Goal: Check status: Check status

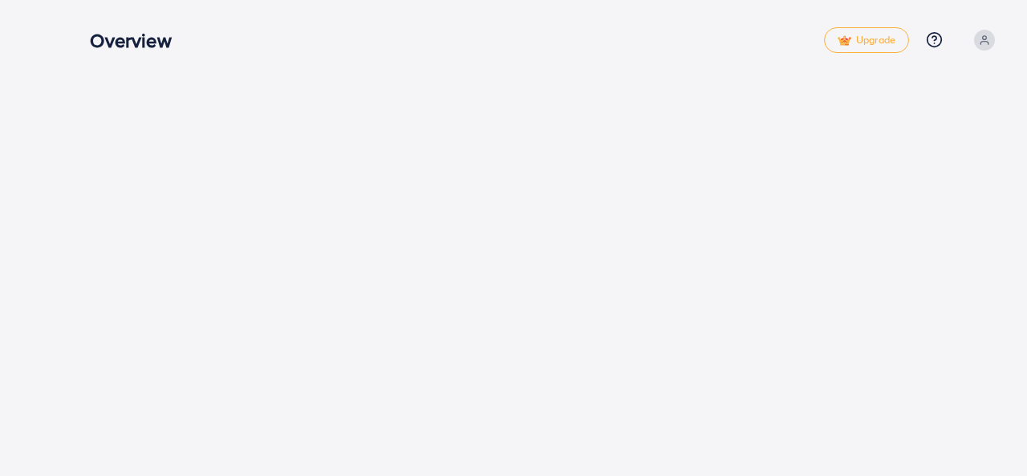
click at [363, 31] on div "Overview" at bounding box center [456, 40] width 733 height 23
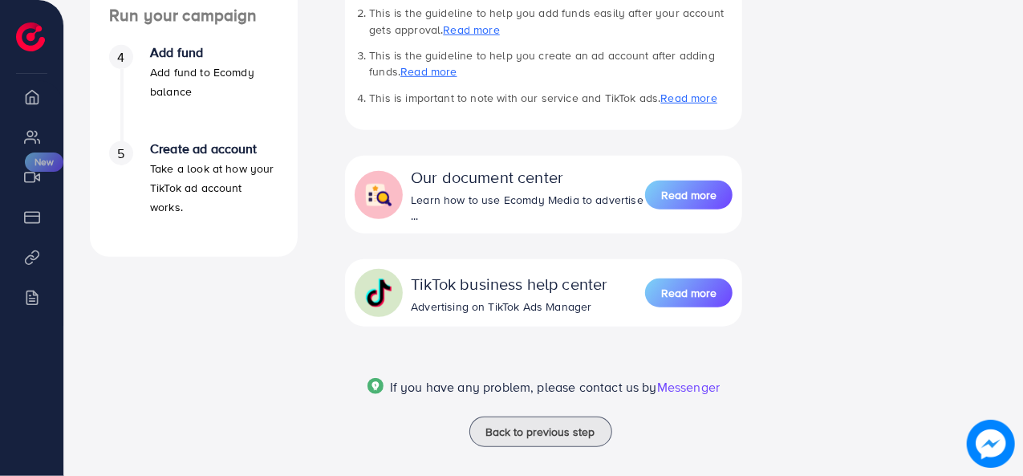
scroll to position [611, 0]
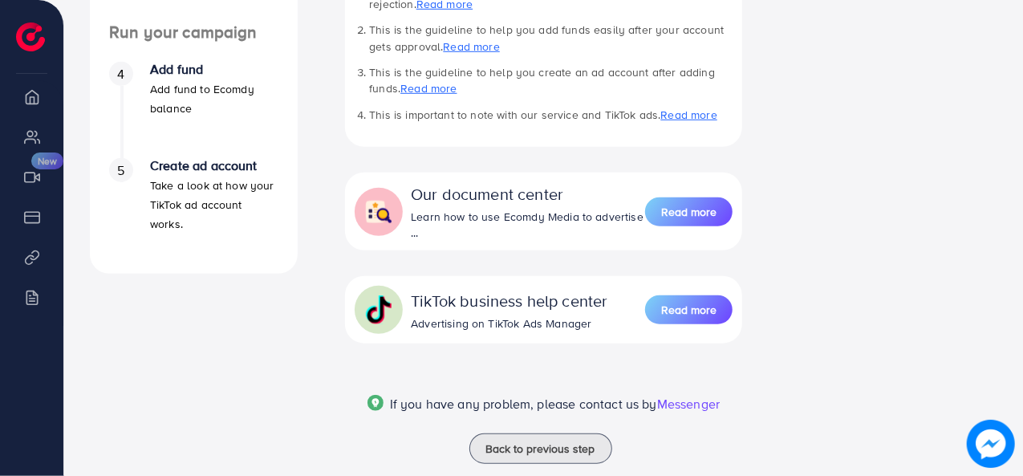
scroll to position [611, 0]
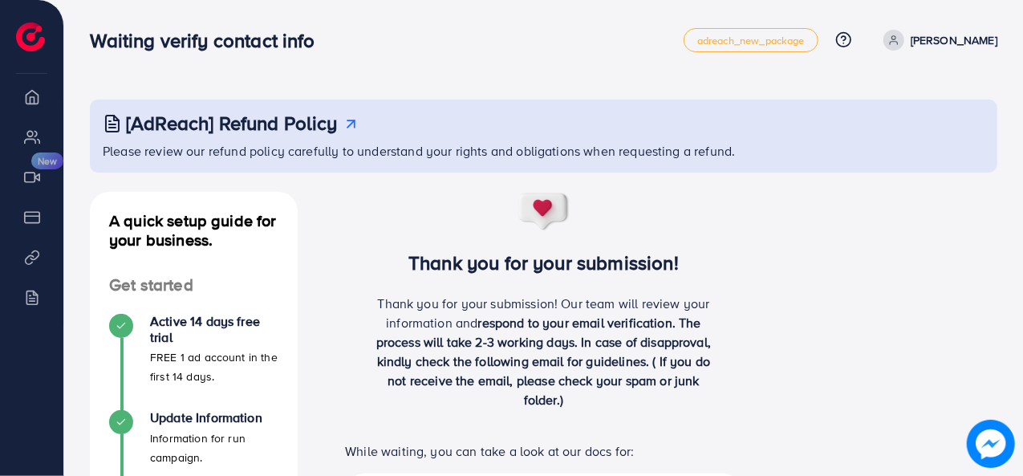
scroll to position [611, 0]
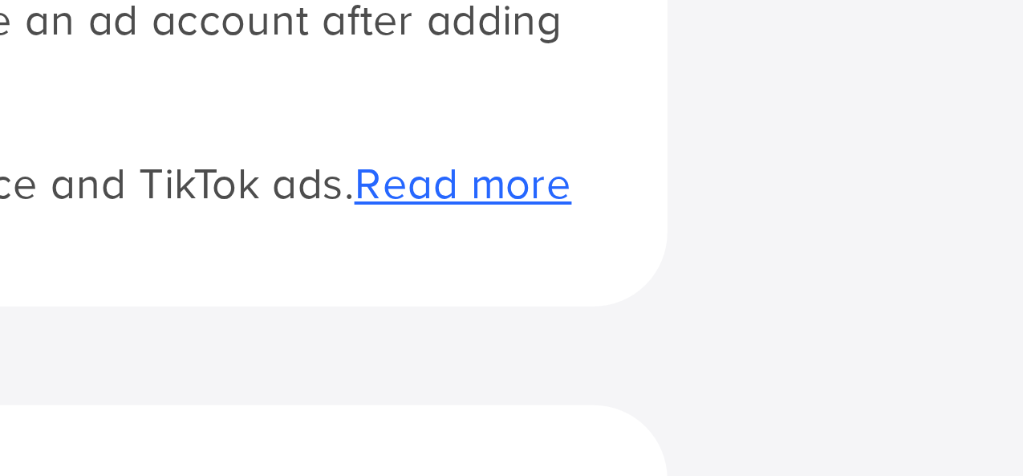
scroll to position [448, 0]
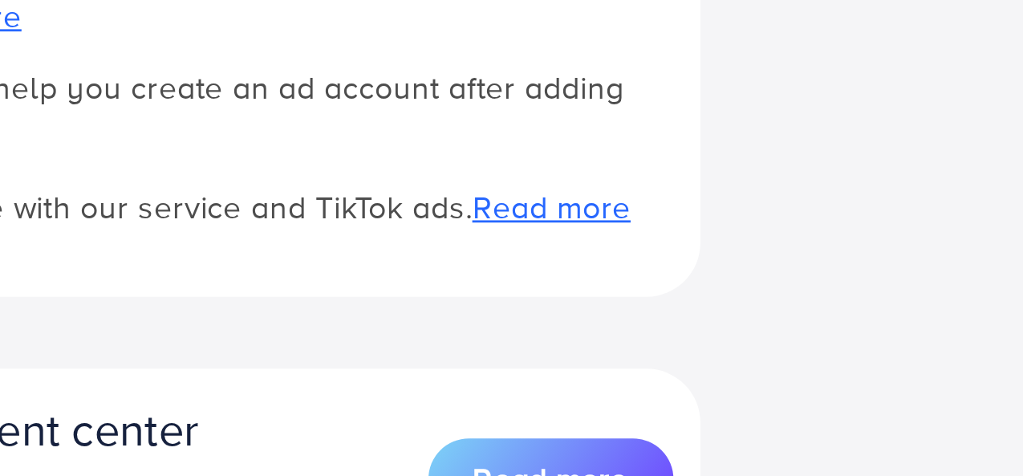
click at [774, 271] on div "Thank you for your submission! Thank you for your submission! Our team will rev…" at bounding box center [543, 179] width 467 height 871
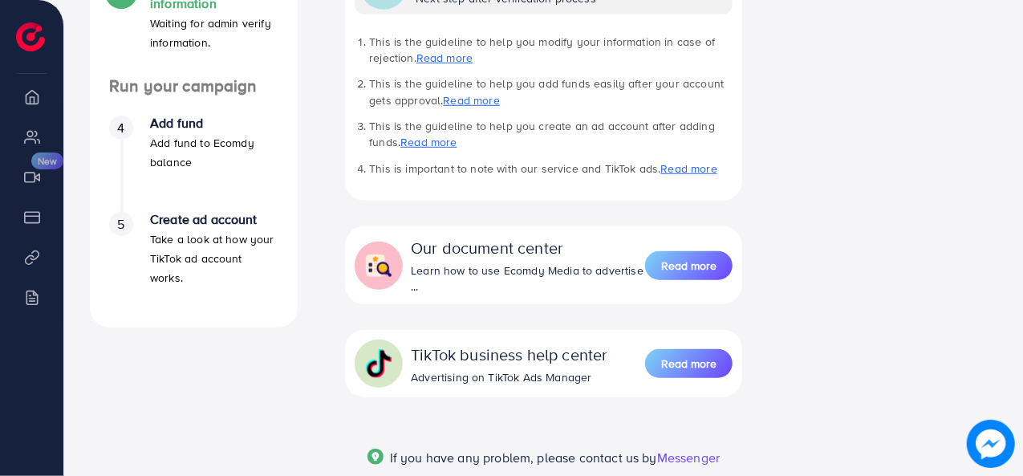
scroll to position [611, 0]
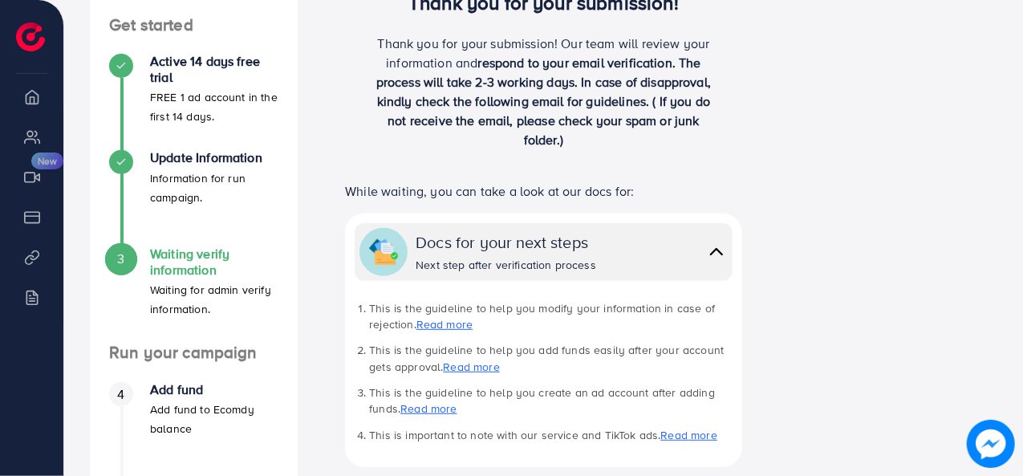
scroll to position [611, 0]
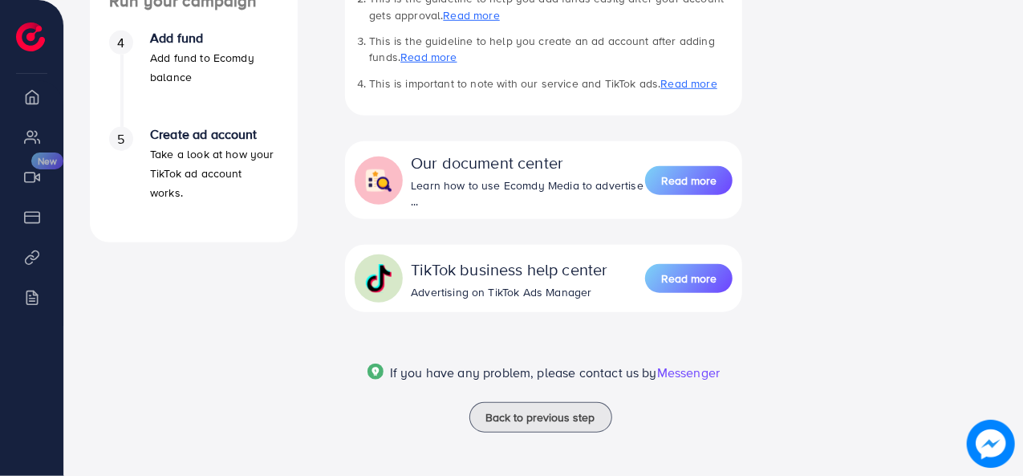
click at [537, 184] on div "Learn how to use Ecomdy Media to advertise ..." at bounding box center [528, 193] width 234 height 33
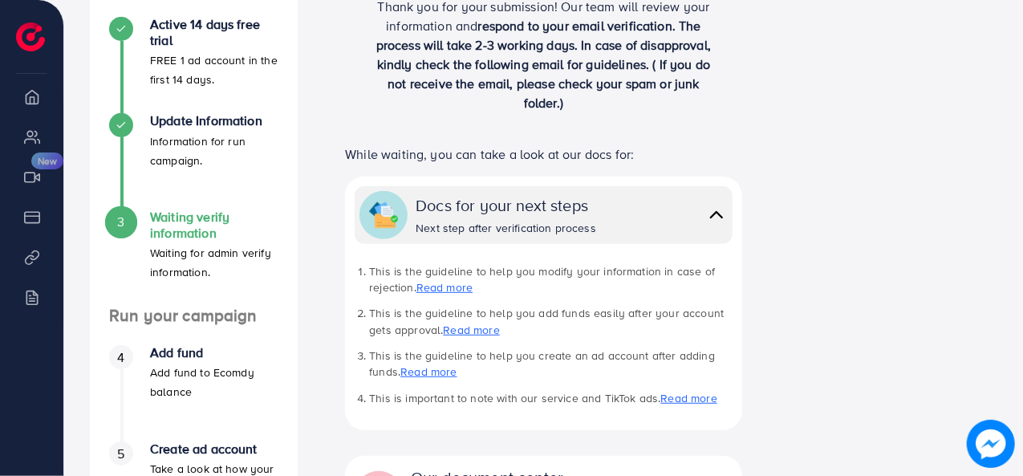
scroll to position [295, 0]
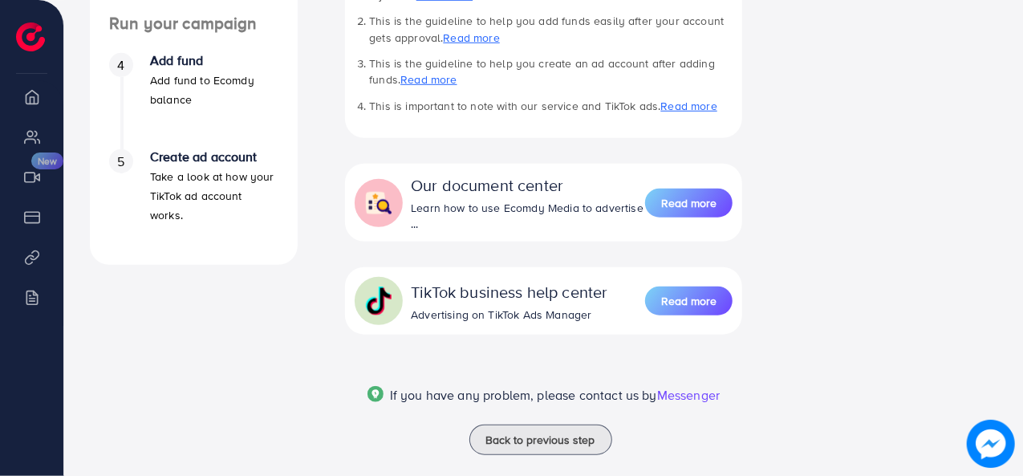
scroll to position [611, 0]
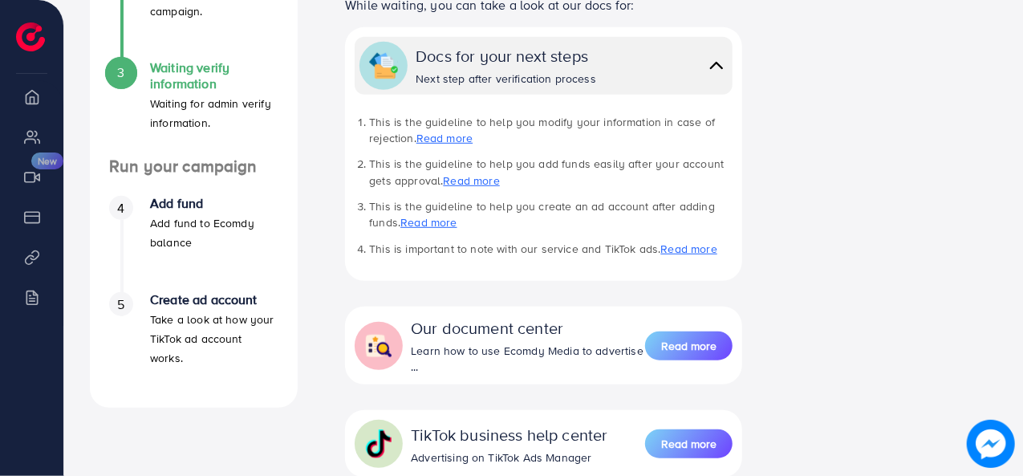
scroll to position [436, 0]
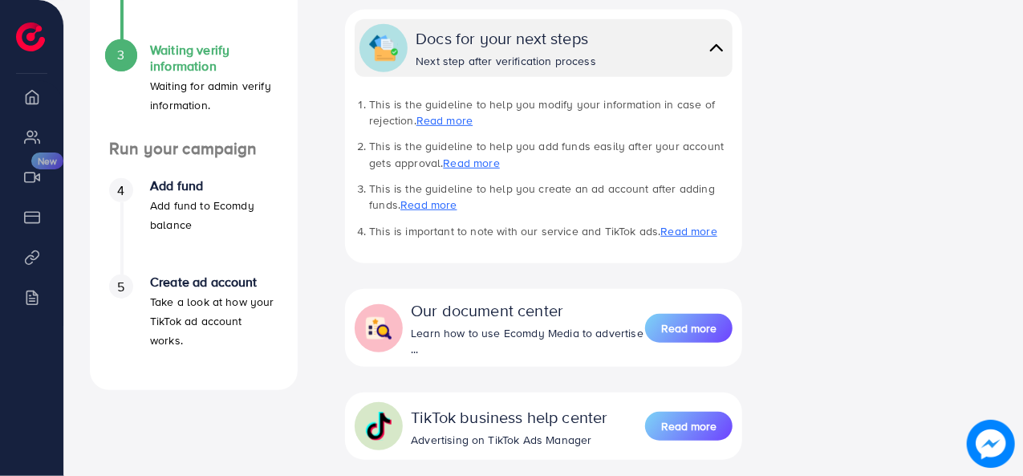
scroll to position [460, 0]
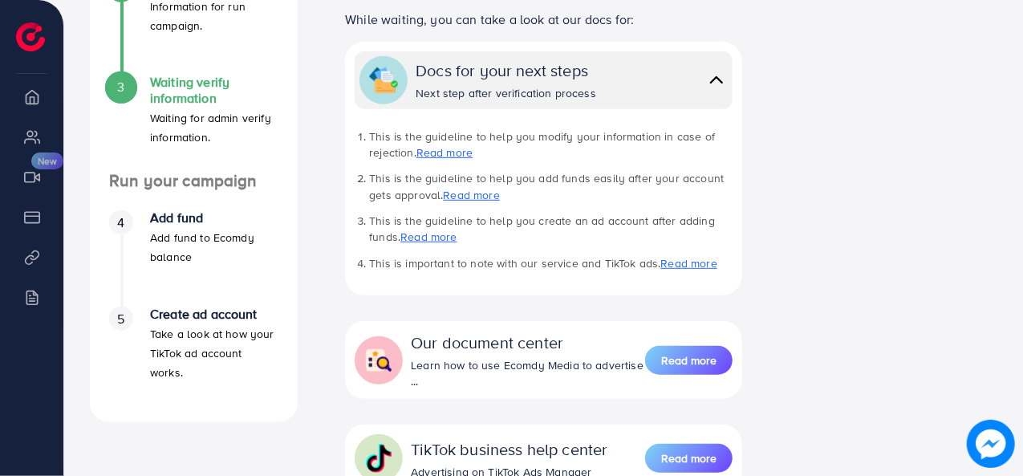
scroll to position [611, 0]
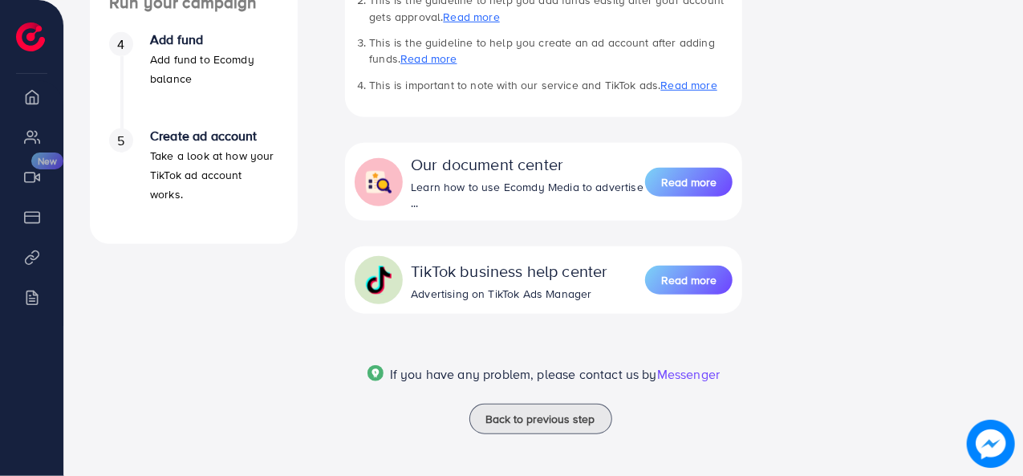
scroll to position [611, 0]
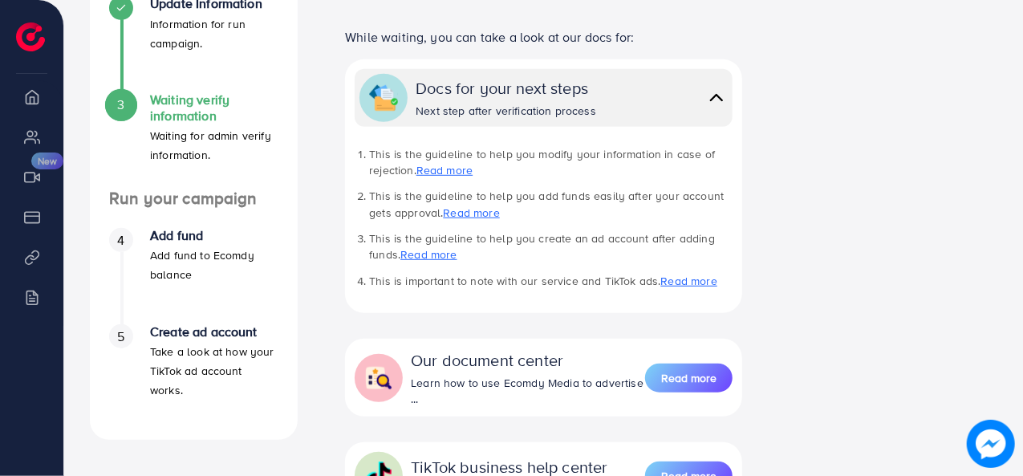
scroll to position [611, 0]
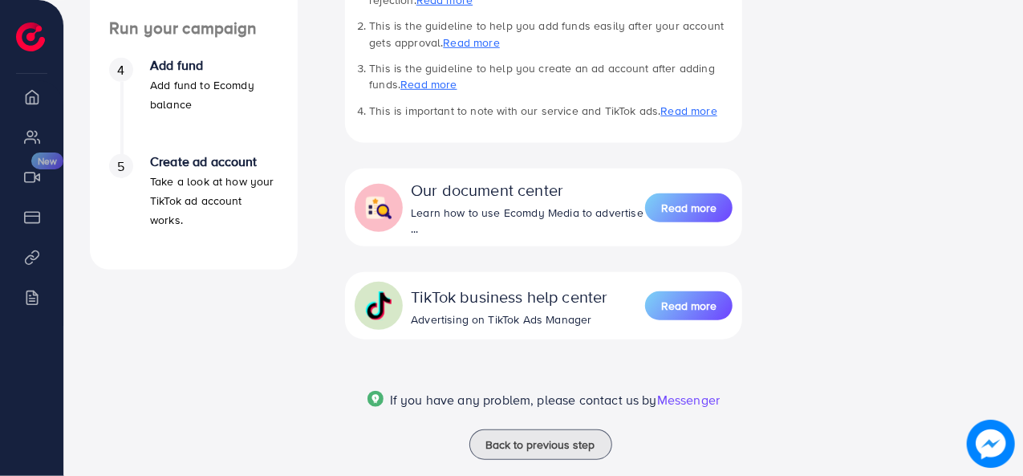
scroll to position [584, 0]
drag, startPoint x: 0, startPoint y: 0, endPoint x: 947, endPoint y: 15, distance: 947.4
click at [947, 15] on div "A quick setup guide for your business. Get started Active 14 days free trial FR…" at bounding box center [543, 43] width 933 height 871
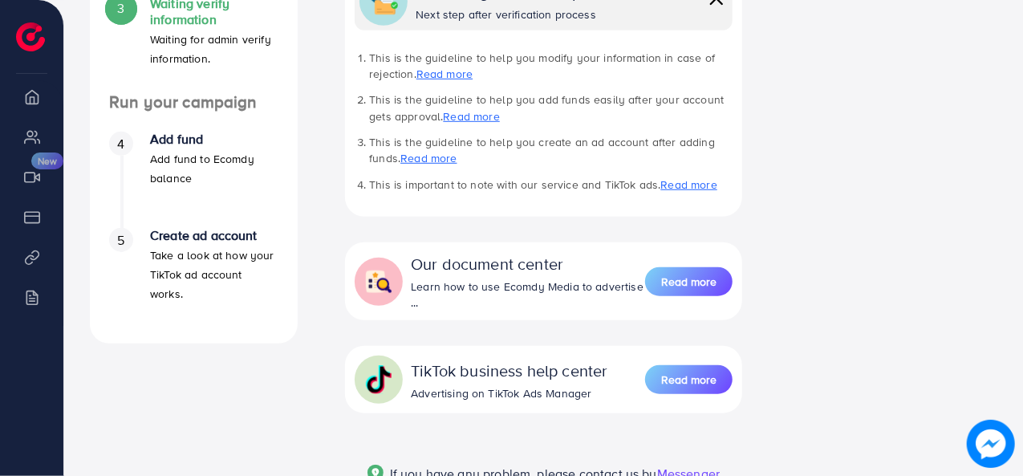
scroll to position [611, 0]
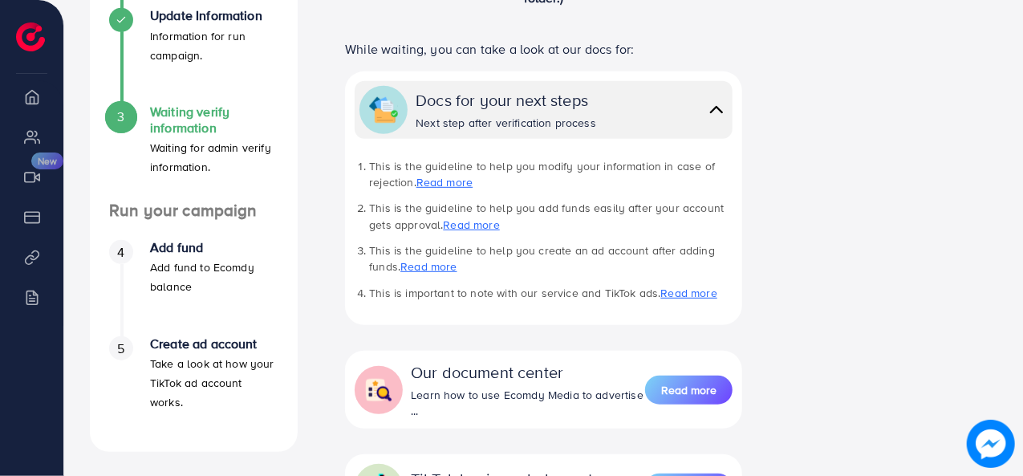
scroll to position [611, 0]
